Goal: Ask a question

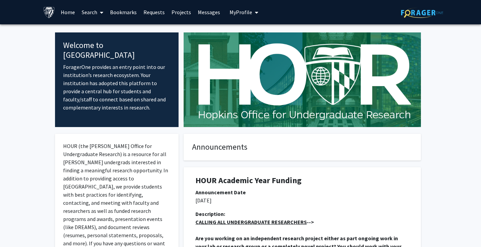
click at [102, 11] on icon at bounding box center [101, 12] width 3 height 5
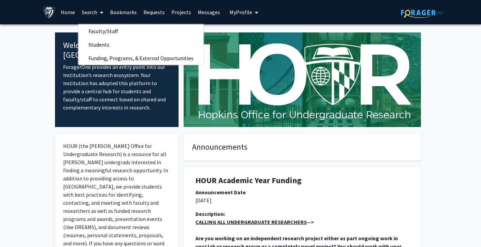
click at [98, 13] on span at bounding box center [100, 13] width 6 height 24
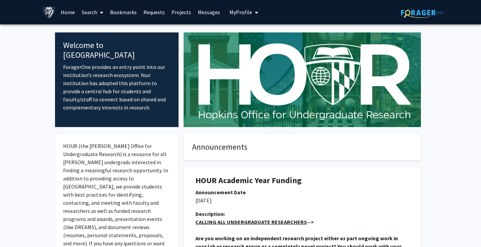
click at [152, 14] on link "Requests" at bounding box center [154, 12] width 28 height 24
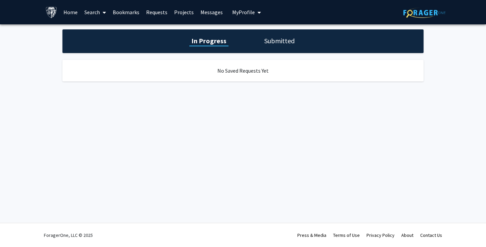
click at [118, 14] on link "Bookmarks" at bounding box center [125, 12] width 33 height 24
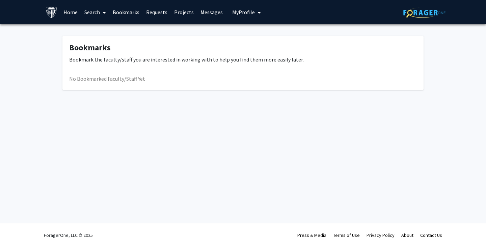
click at [98, 12] on link "Search" at bounding box center [95, 12] width 28 height 24
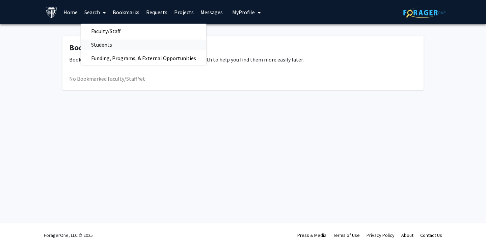
click at [101, 43] on span "Students" at bounding box center [101, 45] width 41 height 14
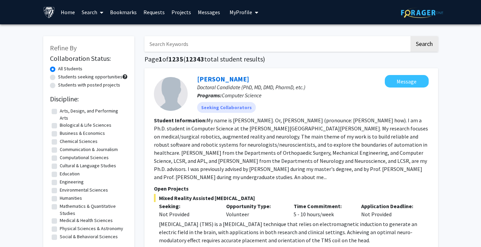
click at [89, 15] on link "Search" at bounding box center [92, 12] width 28 height 24
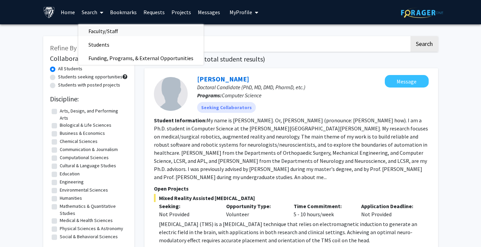
click at [92, 30] on span "Faculty/Staff" at bounding box center [103, 31] width 50 height 14
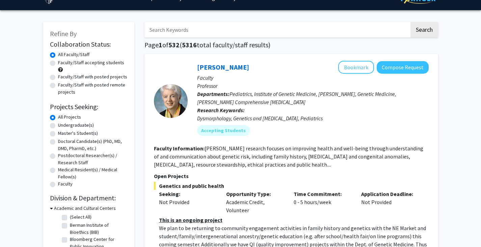
scroll to position [15, 0]
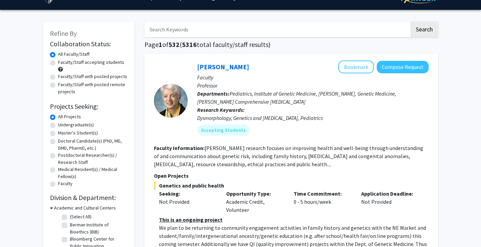
click at [180, 30] on input "Search Keywords" at bounding box center [276, 30] width 265 height 16
type input "image"
click at [410, 22] on button "Search" at bounding box center [424, 30] width 28 height 16
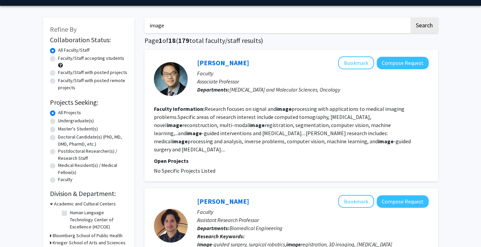
scroll to position [19, 0]
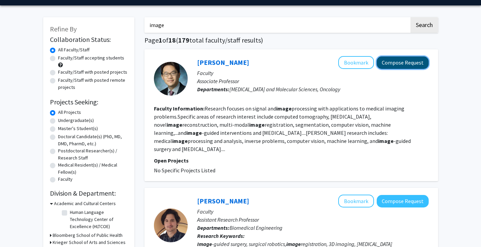
click at [394, 60] on button "Compose Request" at bounding box center [403, 62] width 52 height 12
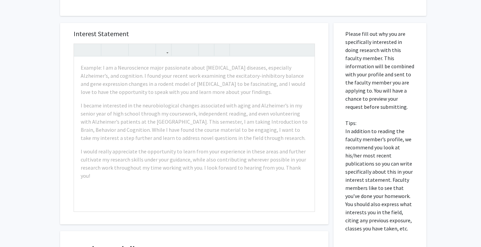
scroll to position [198, 0]
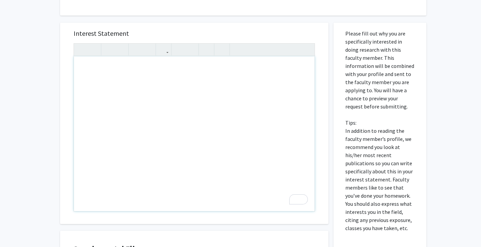
click at [219, 76] on div "To enrich screen reader interactions, please activate Accessibility in Grammarl…" at bounding box center [194, 133] width 241 height 155
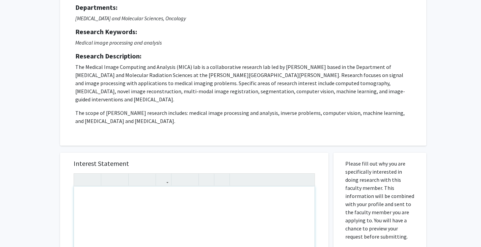
scroll to position [0, 0]
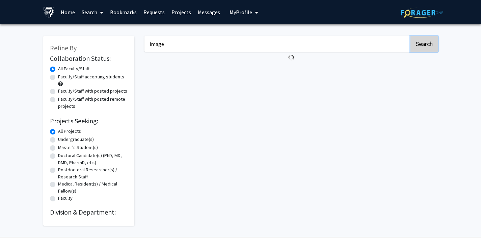
click at [416, 41] on button "Search" at bounding box center [424, 44] width 28 height 16
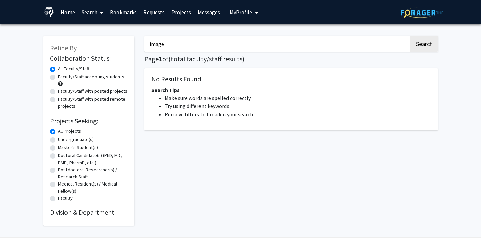
click at [261, 46] on input "image" at bounding box center [276, 44] width 265 height 16
click at [426, 45] on button "Search" at bounding box center [424, 44] width 28 height 16
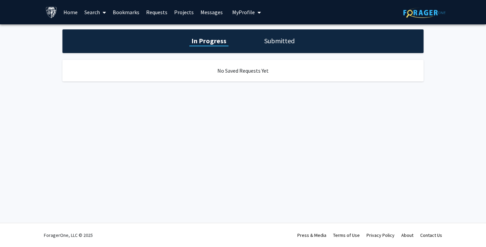
click at [101, 12] on span at bounding box center [103, 13] width 6 height 24
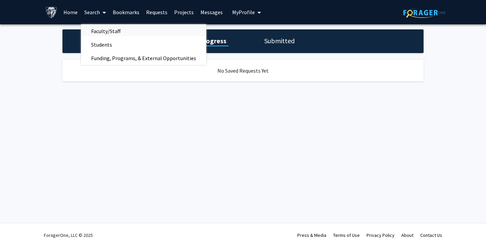
click at [106, 29] on span "Faculty/Staff" at bounding box center [106, 31] width 50 height 14
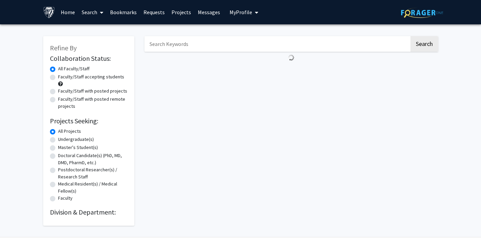
click at [212, 42] on input "Search Keywords" at bounding box center [276, 44] width 265 height 16
type input "image"
click at [424, 51] on button "Search" at bounding box center [424, 44] width 28 height 16
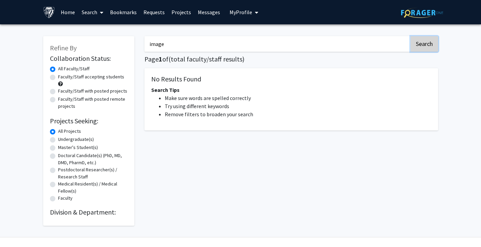
click at [424, 51] on button "Search" at bounding box center [424, 44] width 28 height 16
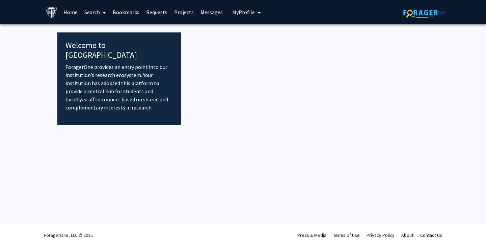
click at [95, 10] on link "Search" at bounding box center [95, 12] width 28 height 24
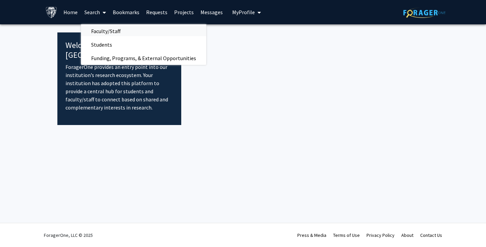
click at [102, 26] on span "Faculty/Staff" at bounding box center [106, 31] width 50 height 14
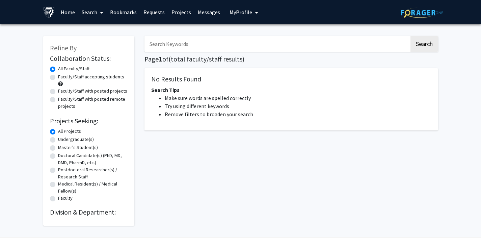
scroll to position [14, 0]
